Goal: Information Seeking & Learning: Check status

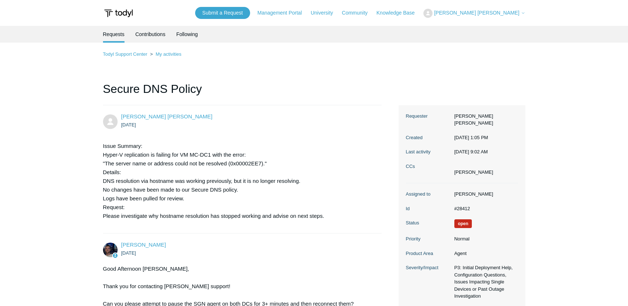
scroll to position [1205, 0]
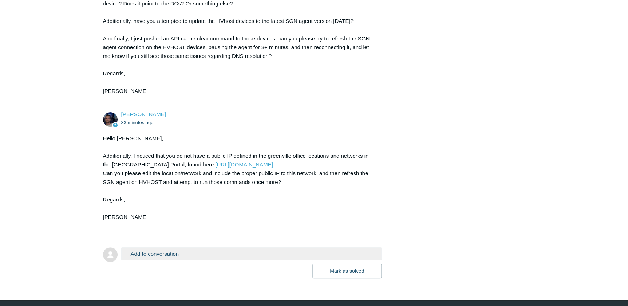
scroll to position [1448, 0]
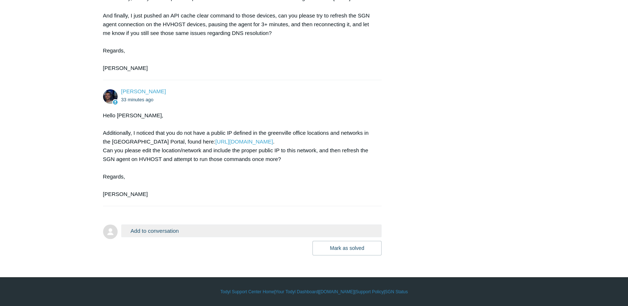
click at [328, 198] on div "Hello Daniel, Additionally, I noticed that you do not have a public IP defined …" at bounding box center [238, 154] width 271 height 87
drag, startPoint x: 426, startPoint y: 181, endPoint x: 418, endPoint y: 182, distance: 7.7
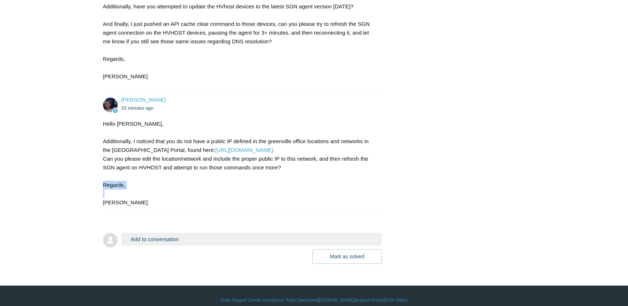
scroll to position [1475, 0]
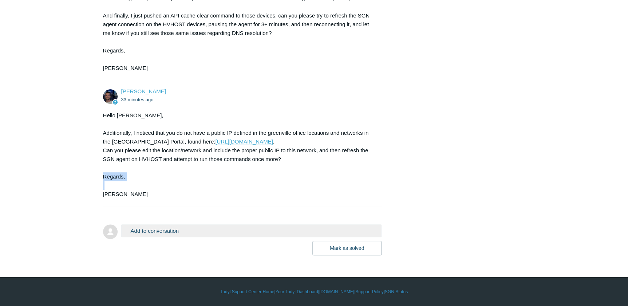
click at [215, 144] on link "https://portal.todyl.com/portal/configuration/networks" at bounding box center [243, 141] width 57 height 6
click at [237, 180] on div "Hello Daniel, Additionally, I noticed that you do not have a public IP defined …" at bounding box center [238, 154] width 271 height 87
click at [237, 144] on link "https://portal.todyl.com/portal/configuration/networks" at bounding box center [243, 141] width 57 height 6
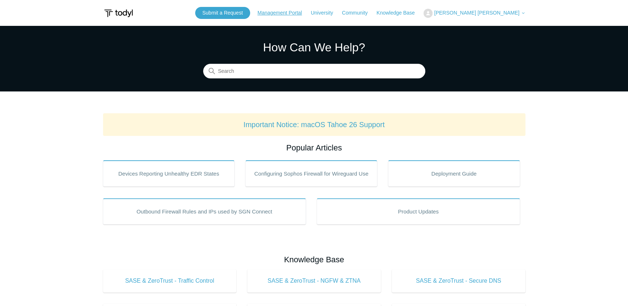
click at [309, 13] on link "Management Portal" at bounding box center [283, 13] width 52 height 8
click at [482, 15] on button "[PERSON_NAME] [PERSON_NAME]" at bounding box center [474, 13] width 102 height 9
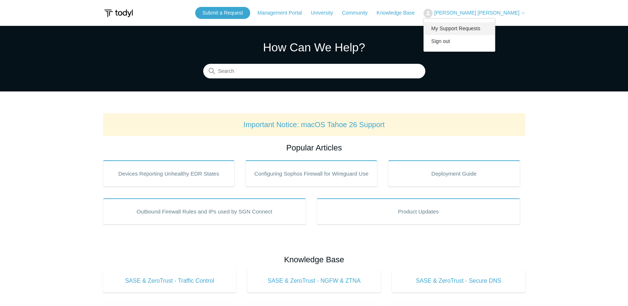
click at [495, 30] on link "My Support Requests" at bounding box center [459, 28] width 71 height 13
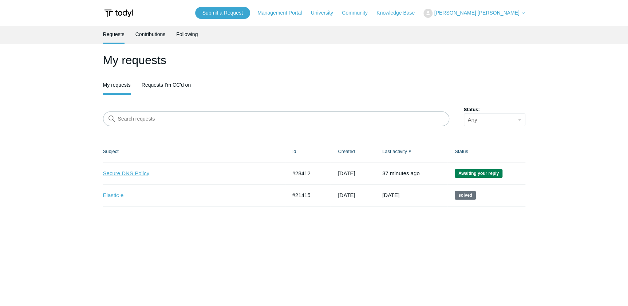
click at [133, 171] on link "Secure DNS Policy" at bounding box center [189, 173] width 173 height 8
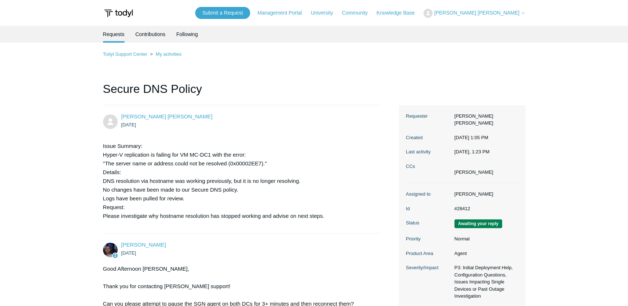
click at [361, 135] on div "[PERSON_NAME] [PERSON_NAME] [DATE] Issue Summary: Hyper-V replication is failin…" at bounding box center [242, 168] width 279 height 113
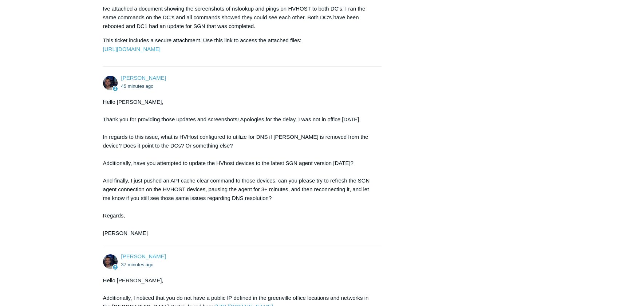
scroll to position [1374, 0]
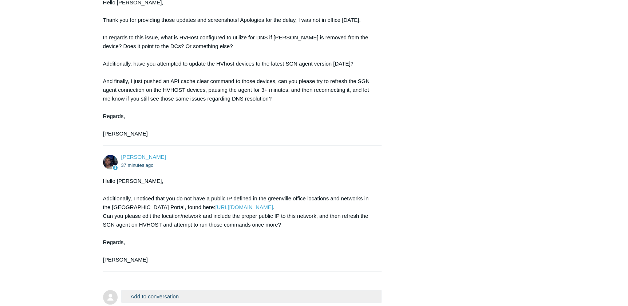
drag, startPoint x: 411, startPoint y: 213, endPoint x: 389, endPoint y: 209, distance: 22.6
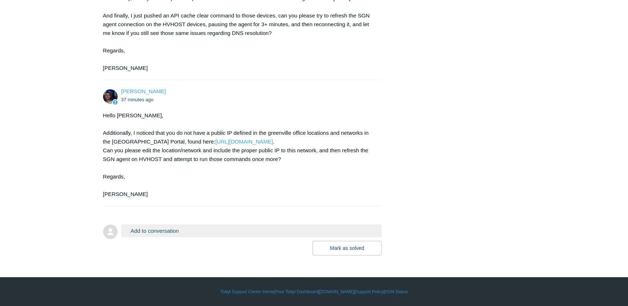
scroll to position [1507, 0]
drag, startPoint x: 416, startPoint y: 170, endPoint x: 408, endPoint y: 168, distance: 9.0
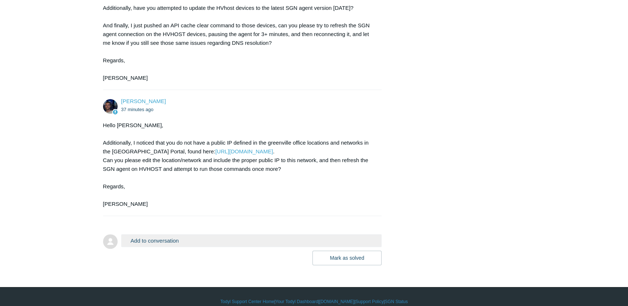
scroll to position [1440, 0]
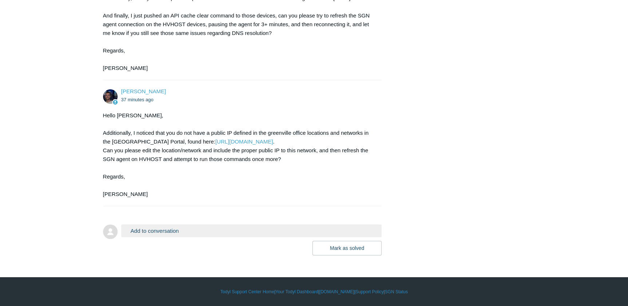
click at [365, 104] on ul "37 minutes ago" at bounding box center [247, 99] width 253 height 8
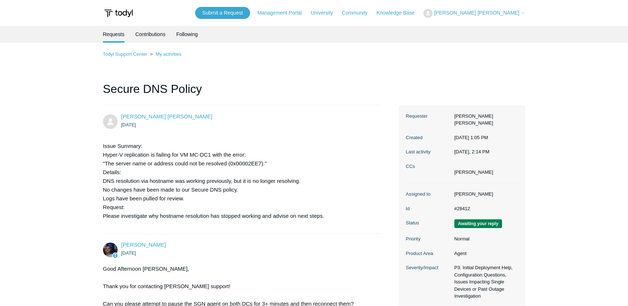
scroll to position [1578, 0]
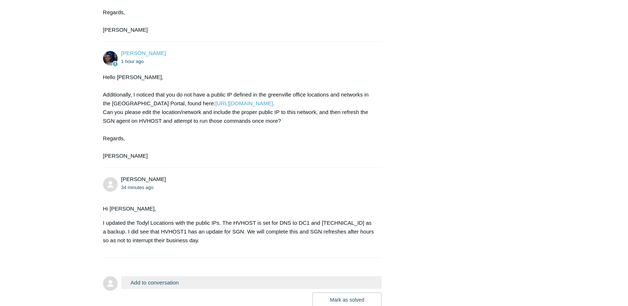
scroll to position [1413, 0]
